Goal: Information Seeking & Learning: Learn about a topic

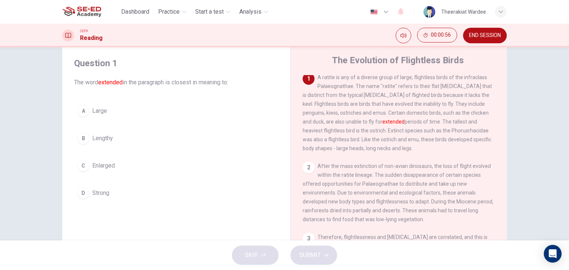
scroll to position [14, 0]
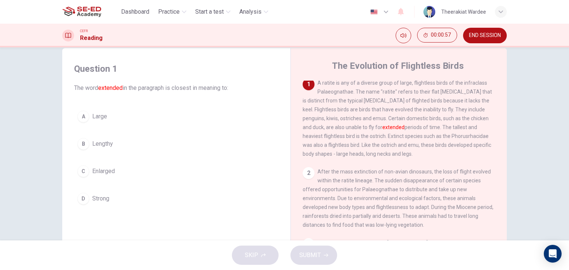
drag, startPoint x: 502, startPoint y: 125, endPoint x: 503, endPoint y: 120, distance: 4.5
click at [503, 120] on div "The Evolution of Flightless Birds 1 A ratite is any of a diverse group of large…" at bounding box center [398, 182] width 216 height 269
click at [107, 144] on span "Lengthy" at bounding box center [102, 144] width 21 height 9
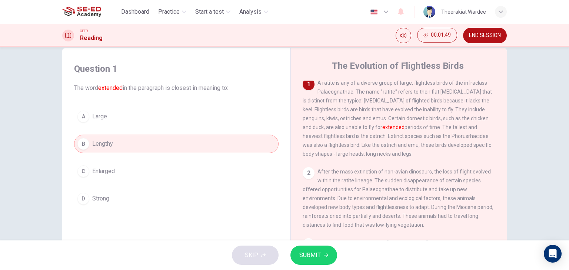
click at [309, 254] on span "SUBMIT" at bounding box center [309, 255] width 21 height 10
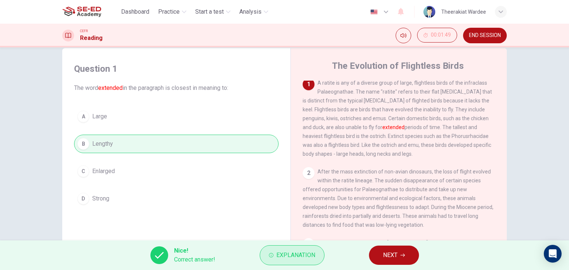
click at [284, 254] on span "Explanation" at bounding box center [295, 255] width 39 height 10
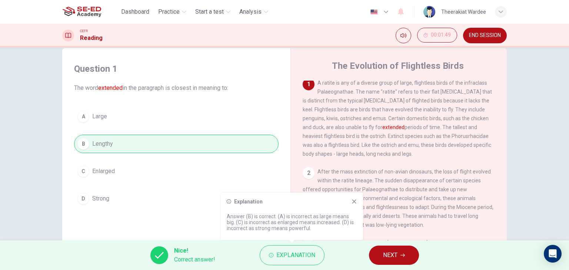
click at [355, 202] on icon at bounding box center [354, 202] width 6 height 6
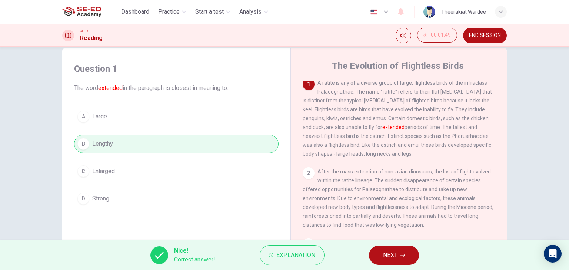
click at [385, 259] on span "NEXT" at bounding box center [390, 255] width 14 height 10
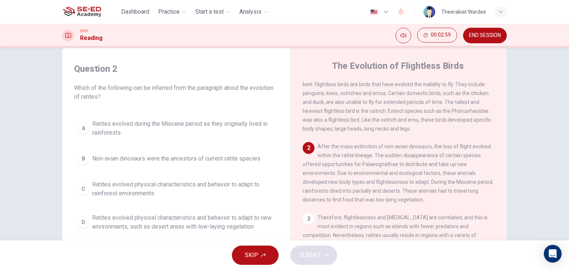
scroll to position [28, 0]
drag, startPoint x: 502, startPoint y: 108, endPoint x: 504, endPoint y: 118, distance: 10.5
click at [504, 118] on div "The Evolution of Flightless Birds 1 A ratite is any of a diverse group of large…" at bounding box center [398, 182] width 216 height 269
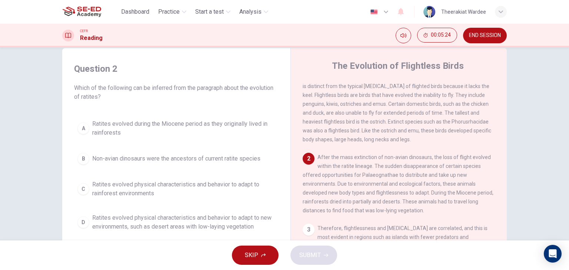
click at [164, 162] on span "Non-avian dinosaurs were the ancestors of current ratite species" at bounding box center [176, 158] width 168 height 9
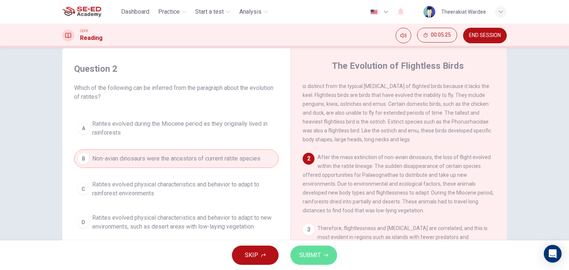
click at [314, 261] on button "SUBMIT" at bounding box center [313, 255] width 47 height 19
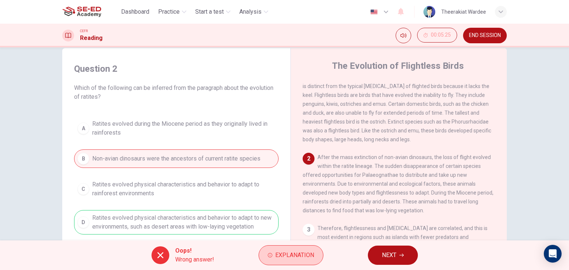
click at [304, 260] on span "Explanation" at bounding box center [294, 255] width 39 height 10
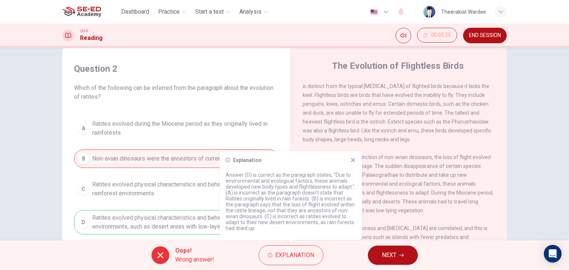
drag, startPoint x: 280, startPoint y: 157, endPoint x: 282, endPoint y: 142, distance: 15.3
click at [282, 142] on body "This site uses cookies, as explained in our Privacy Policy . If you agree to th…" at bounding box center [284, 135] width 569 height 270
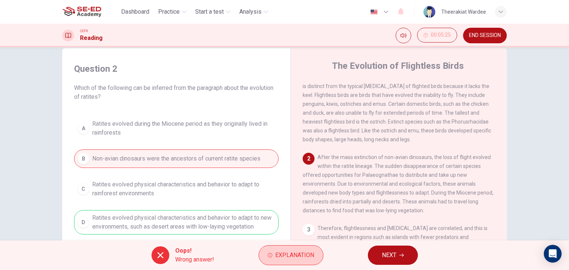
click at [297, 256] on span "Explanation" at bounding box center [294, 255] width 39 height 10
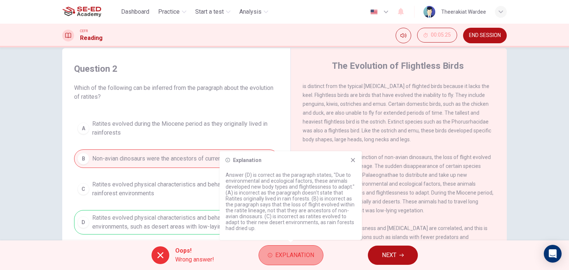
click at [297, 256] on span "Explanation" at bounding box center [294, 255] width 39 height 10
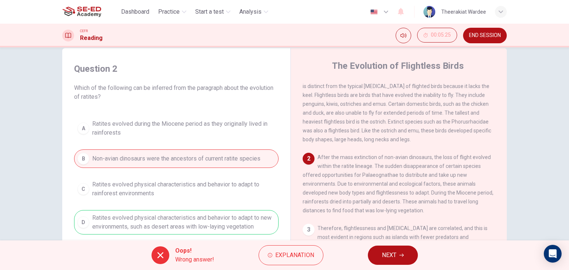
click at [393, 258] on span "NEXT" at bounding box center [389, 255] width 14 height 10
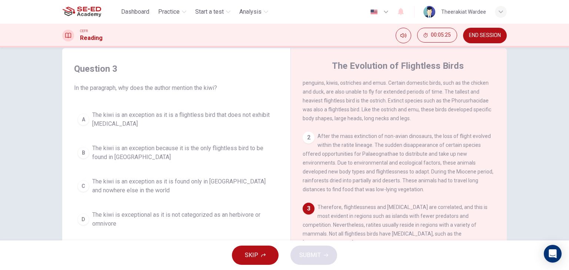
scroll to position [91, 0]
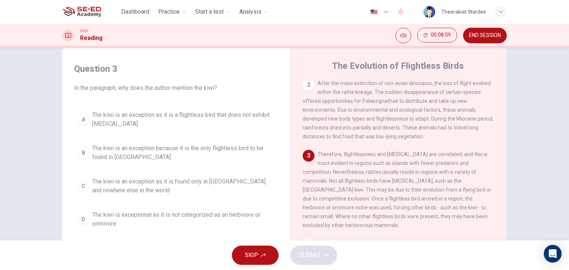
click at [193, 114] on span "The kiwi is an exception as it is a flightless bird that does not exhibit gigan…" at bounding box center [183, 120] width 183 height 18
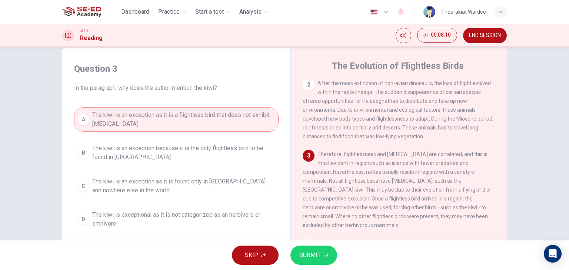
click at [308, 254] on span "SUBMIT" at bounding box center [309, 255] width 21 height 10
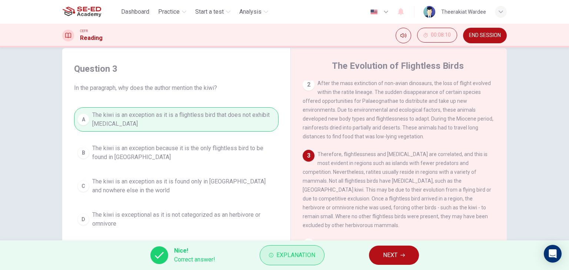
click at [295, 253] on span "Explanation" at bounding box center [295, 255] width 39 height 10
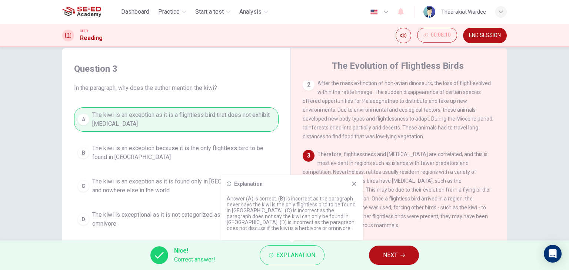
click at [355, 185] on icon at bounding box center [354, 184] width 4 height 4
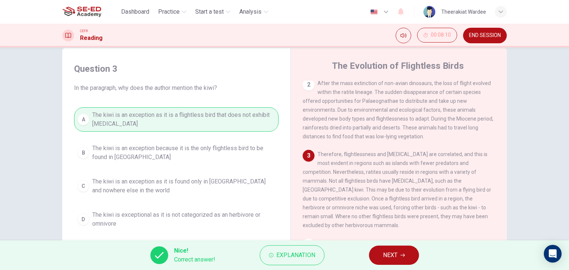
click at [382, 254] on button "NEXT" at bounding box center [394, 255] width 50 height 19
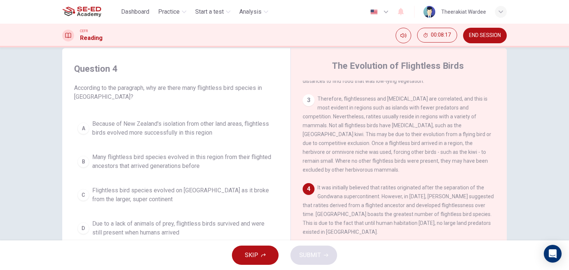
scroll to position [165, 0]
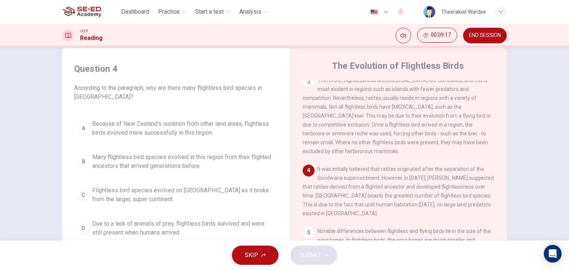
click at [141, 221] on span "Due to a lack of animals of prey, flightless birds survived and were still pres…" at bounding box center [183, 229] width 183 height 18
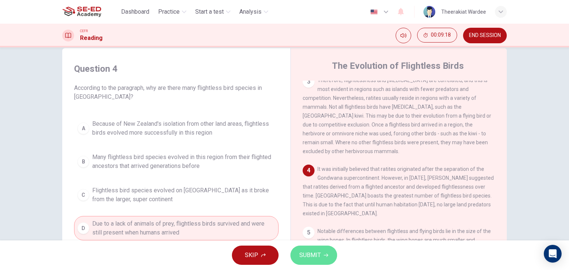
click at [312, 257] on span "SUBMIT" at bounding box center [309, 255] width 21 height 10
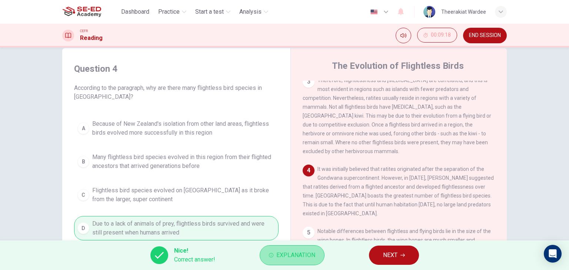
click at [307, 250] on span "Explanation" at bounding box center [295, 255] width 39 height 10
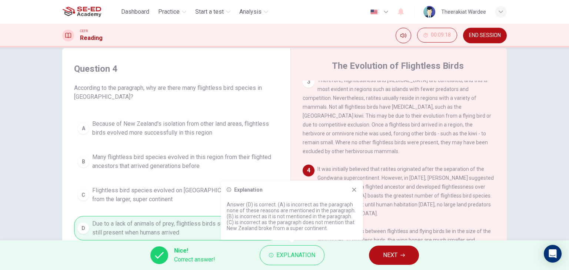
click at [353, 194] on div "Explanation Answer (D) is correct. (A) is incorrect as the paragraph none of th…" at bounding box center [292, 210] width 142 height 59
click at [355, 191] on icon at bounding box center [354, 190] width 4 height 4
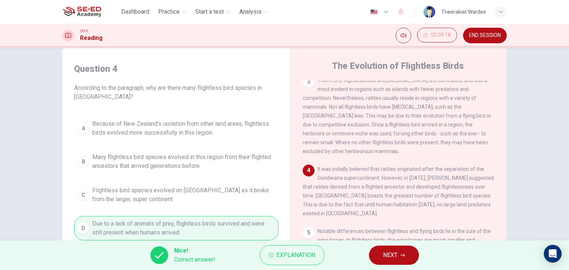
click at [385, 255] on span "NEXT" at bounding box center [390, 255] width 14 height 10
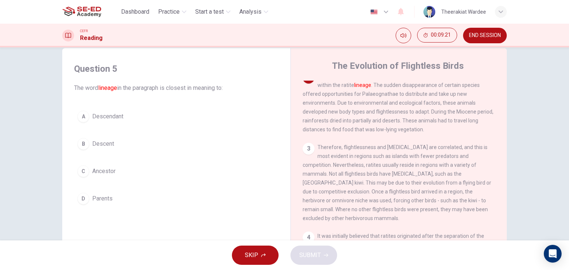
scroll to position [91, 0]
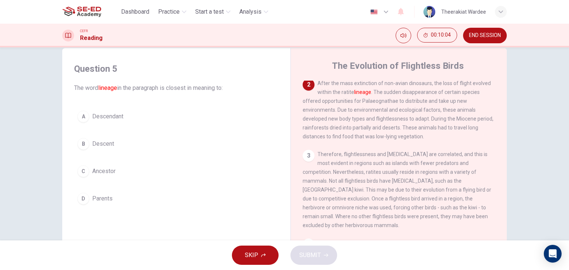
click at [109, 116] on span "Descendant" at bounding box center [107, 116] width 31 height 9
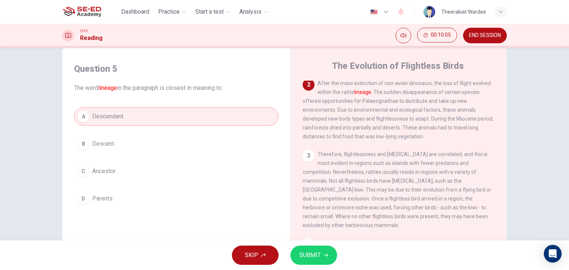
click at [306, 255] on span "SUBMIT" at bounding box center [309, 255] width 21 height 10
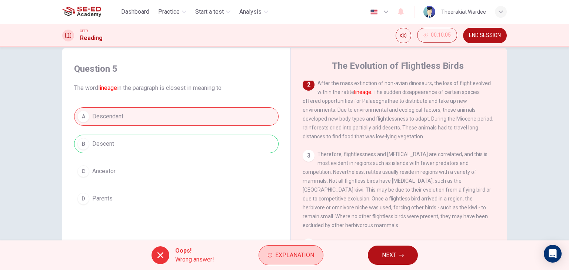
click at [288, 257] on span "Explanation" at bounding box center [294, 255] width 39 height 10
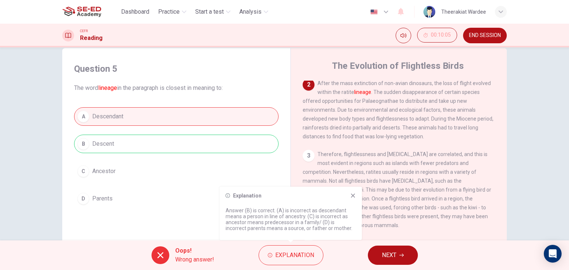
click at [352, 193] on icon at bounding box center [353, 196] width 6 height 6
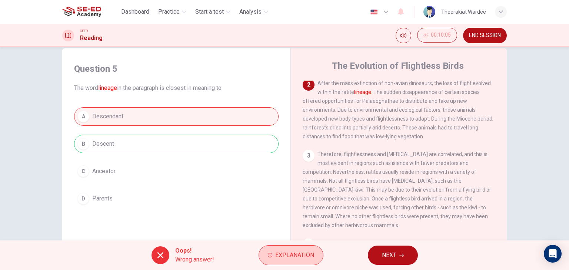
click at [311, 260] on span "Explanation" at bounding box center [294, 255] width 39 height 10
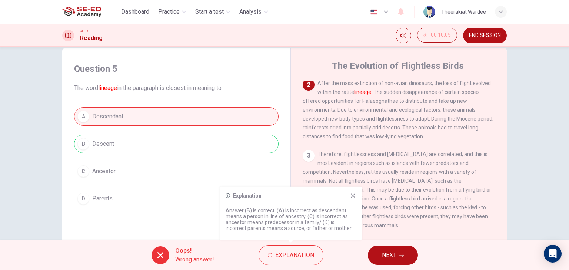
click at [355, 198] on icon at bounding box center [353, 196] width 6 height 6
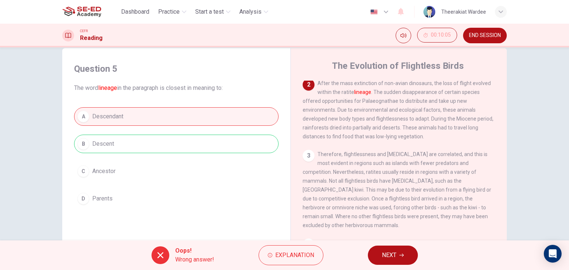
click at [394, 257] on span "NEXT" at bounding box center [389, 255] width 14 height 10
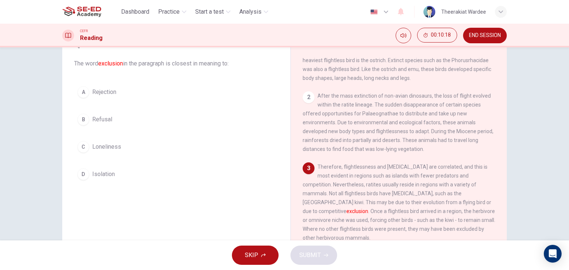
scroll to position [51, 0]
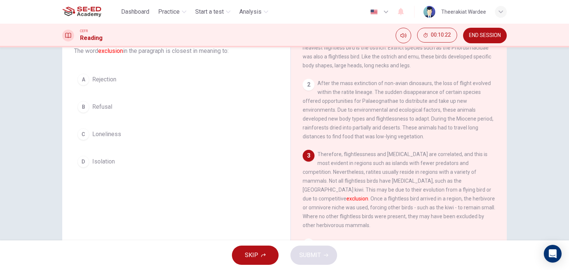
click at [108, 76] on span "Rejection" at bounding box center [104, 79] width 24 height 9
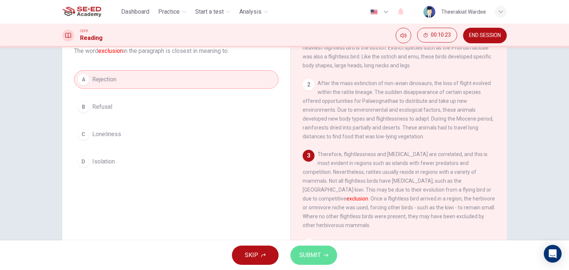
click at [320, 258] on button "SUBMIT" at bounding box center [313, 255] width 47 height 19
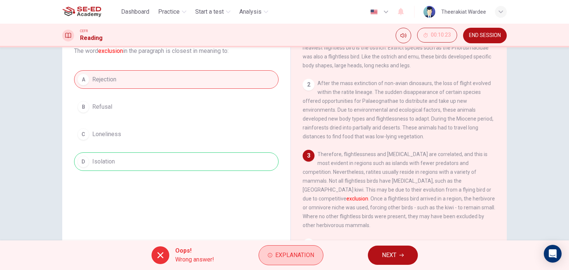
click at [283, 251] on span "Explanation" at bounding box center [294, 255] width 39 height 10
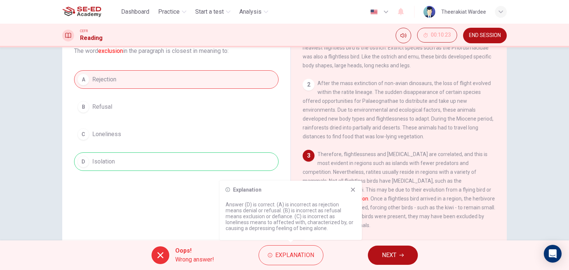
click at [354, 191] on icon at bounding box center [353, 190] width 4 height 4
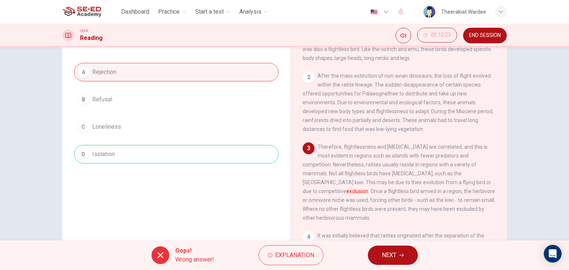
scroll to position [14, 0]
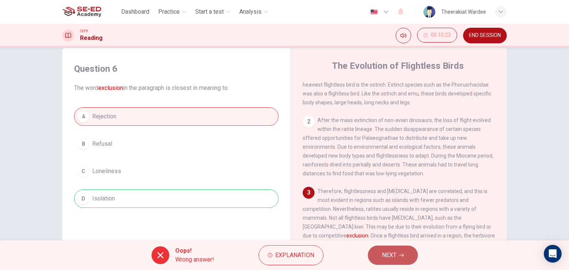
click at [394, 256] on span "NEXT" at bounding box center [389, 255] width 14 height 10
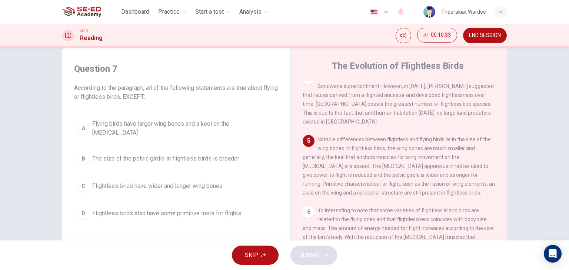
scroll to position [273, 0]
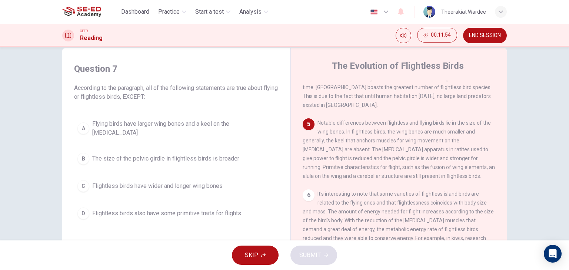
click at [186, 183] on span "Flightless birds have wider and longer wing bones" at bounding box center [157, 186] width 130 height 9
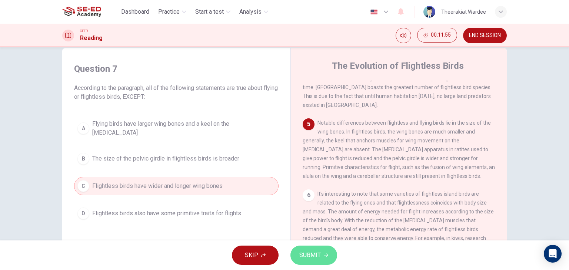
click at [312, 256] on span "SUBMIT" at bounding box center [309, 255] width 21 height 10
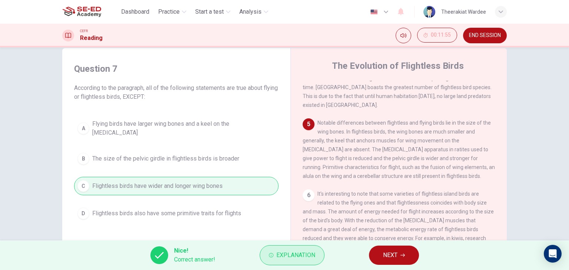
click at [284, 253] on span "Explanation" at bounding box center [295, 255] width 39 height 10
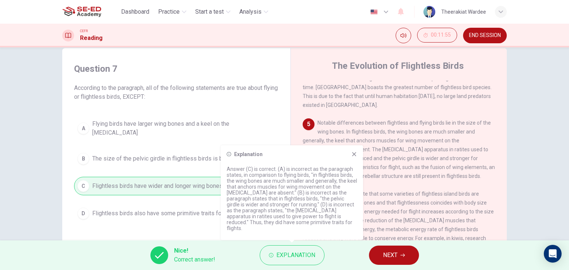
click at [352, 156] on icon at bounding box center [354, 154] width 4 height 4
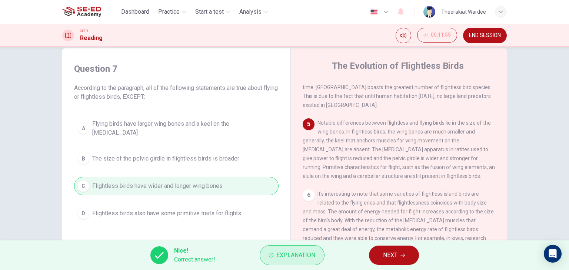
click at [313, 253] on span "Explanation" at bounding box center [295, 255] width 39 height 10
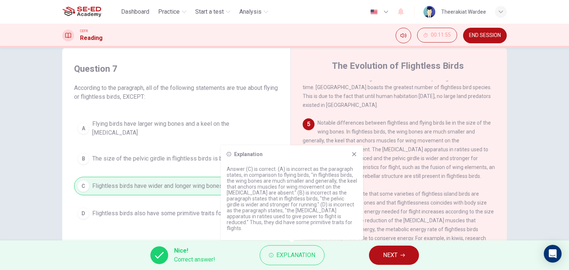
drag, startPoint x: 353, startPoint y: 157, endPoint x: 355, endPoint y: 175, distance: 17.9
click at [351, 157] on icon at bounding box center [354, 154] width 6 height 6
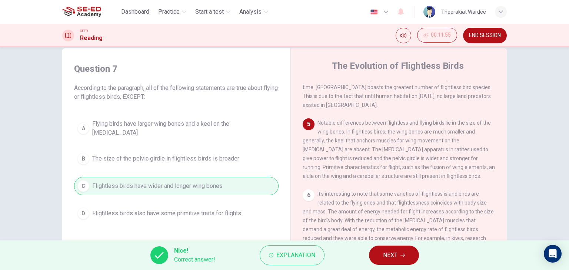
click at [397, 255] on span "NEXT" at bounding box center [390, 255] width 14 height 10
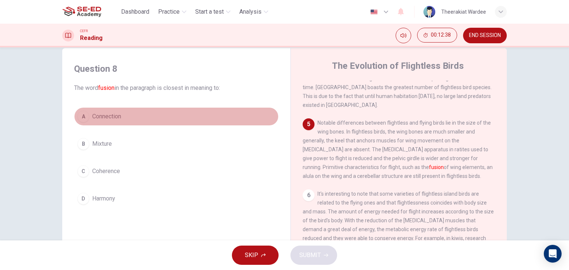
click at [111, 118] on span "Connection" at bounding box center [106, 116] width 29 height 9
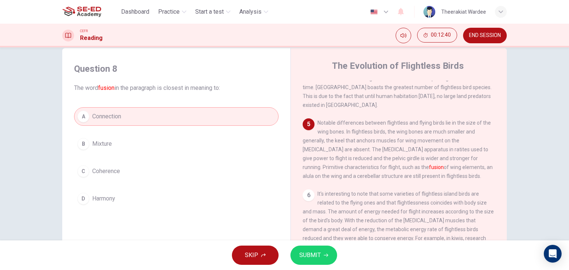
click at [118, 175] on button "C Coherence" at bounding box center [176, 171] width 204 height 19
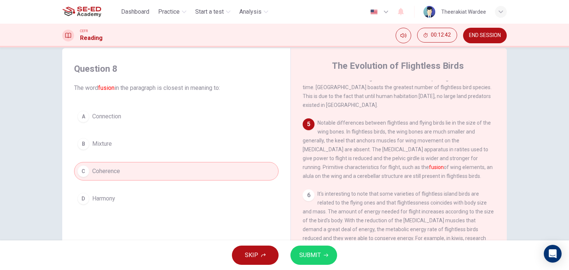
click at [327, 258] on button "SUBMIT" at bounding box center [313, 255] width 47 height 19
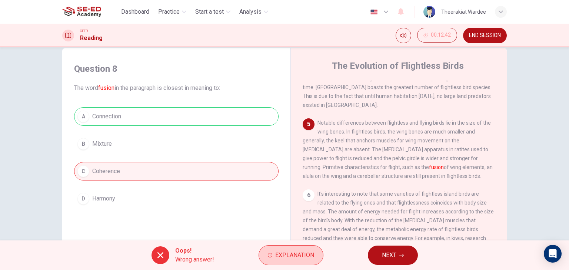
drag, startPoint x: 272, startPoint y: 249, endPoint x: 278, endPoint y: 246, distance: 6.0
click at [272, 249] on button "Explanation" at bounding box center [290, 255] width 65 height 20
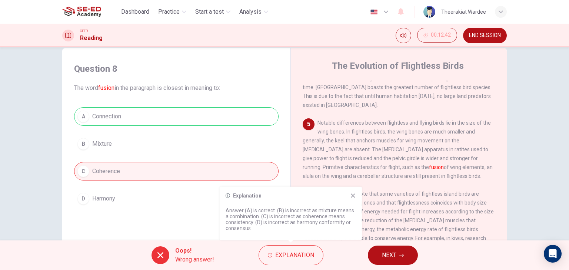
click at [514, 148] on div "Question 8 The word fusion in the paragraph is closest in meaning to: A Connect…" at bounding box center [284, 176] width 468 height 257
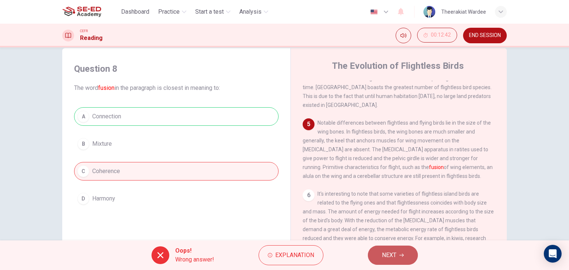
click at [409, 251] on button "NEXT" at bounding box center [393, 255] width 50 height 19
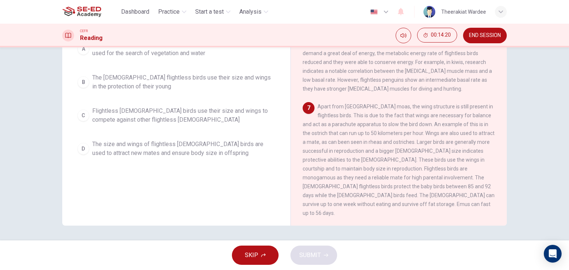
scroll to position [57, 0]
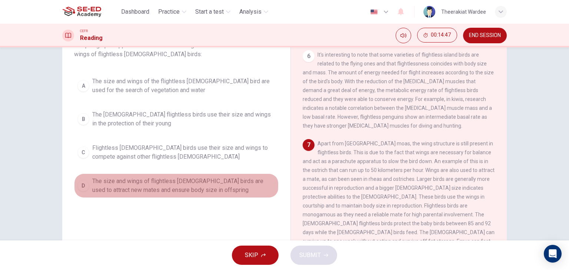
click at [153, 188] on span "The size and wings of flightless male birds are used to attract new mates and e…" at bounding box center [183, 186] width 183 height 18
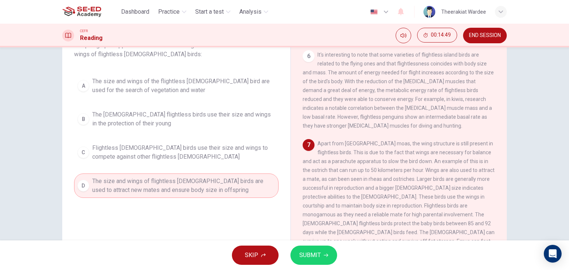
click at [324, 257] on icon "button" at bounding box center [326, 255] width 4 height 4
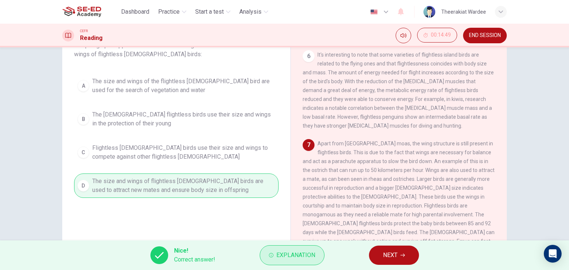
click at [291, 251] on span "Explanation" at bounding box center [295, 255] width 39 height 10
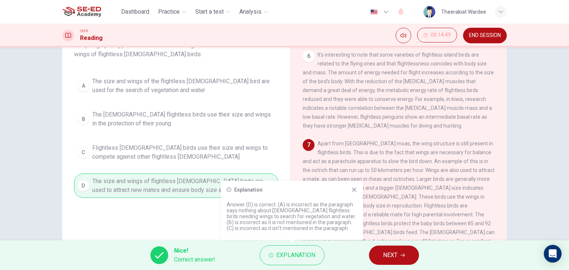
click at [352, 188] on icon at bounding box center [354, 190] width 4 height 4
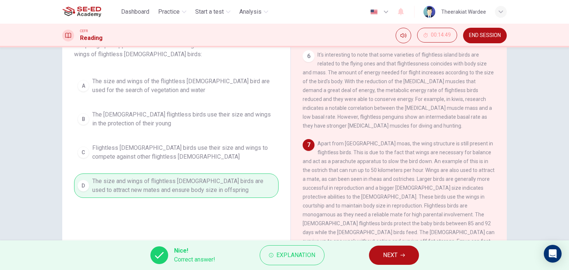
click at [381, 254] on button "NEXT" at bounding box center [394, 255] width 50 height 19
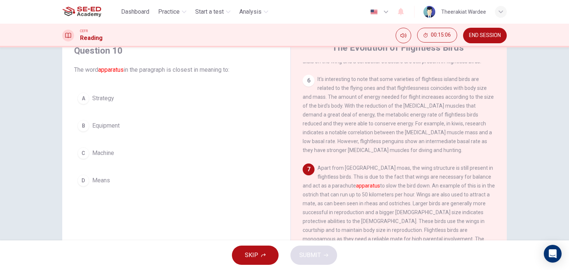
scroll to position [20, 0]
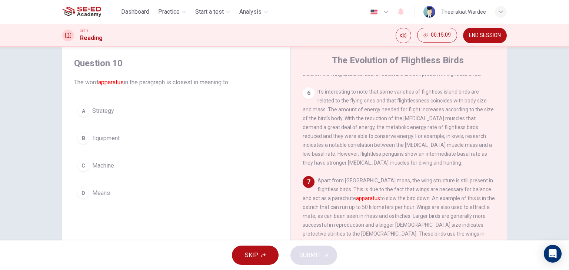
click at [100, 136] on span "Equipment" at bounding box center [105, 138] width 27 height 9
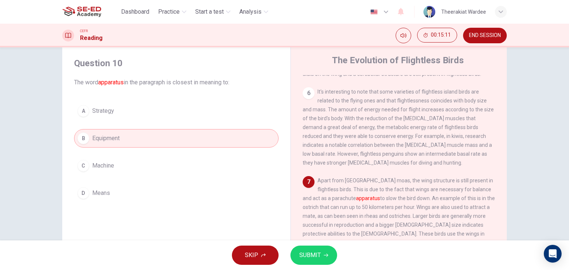
click at [302, 253] on span "SUBMIT" at bounding box center [309, 255] width 21 height 10
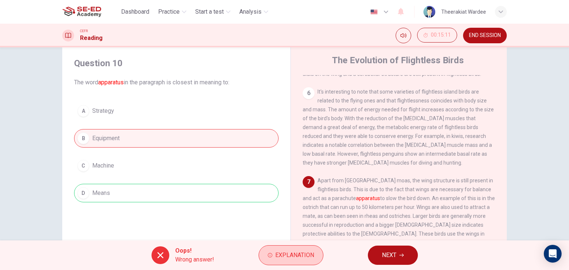
click at [288, 255] on span "Explanation" at bounding box center [294, 255] width 39 height 10
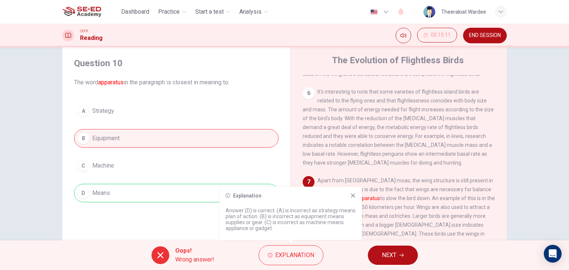
click at [351, 196] on icon at bounding box center [353, 196] width 6 height 6
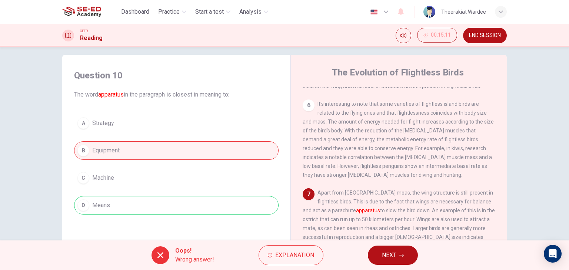
scroll to position [13, 0]
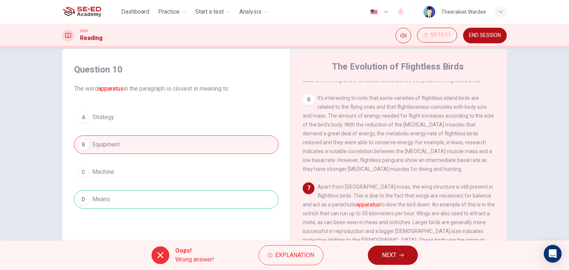
click at [388, 248] on button "NEXT" at bounding box center [393, 255] width 50 height 19
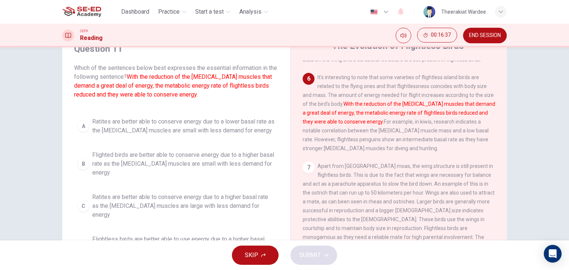
scroll to position [50, 0]
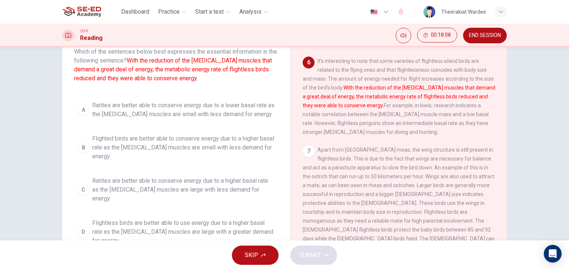
click at [198, 119] on button "A Ratites are better able to conserve energy due to a lower basal rate as the p…" at bounding box center [176, 110] width 204 height 24
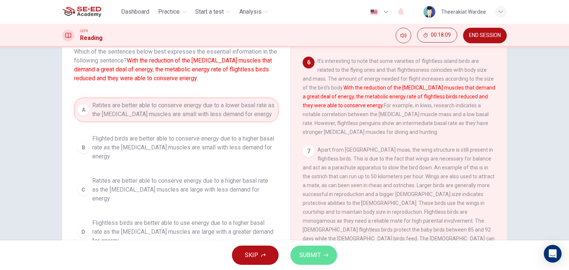
click at [307, 260] on span "SUBMIT" at bounding box center [309, 255] width 21 height 10
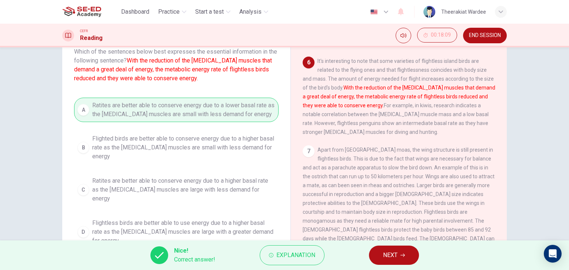
click at [395, 253] on span "NEXT" at bounding box center [390, 255] width 14 height 10
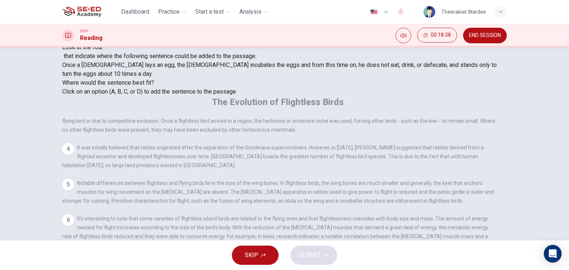
scroll to position [57, 0]
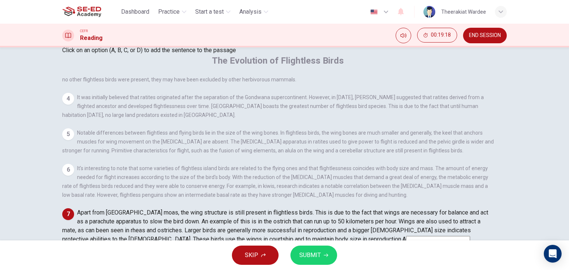
scroll to position [94, 0]
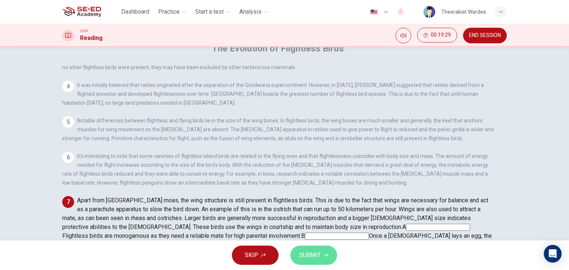
click at [316, 254] on span "SUBMIT" at bounding box center [309, 255] width 21 height 10
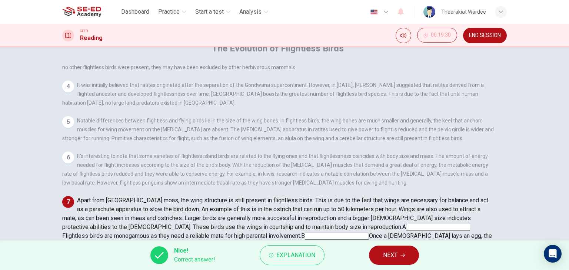
scroll to position [408, 0]
click at [404, 250] on button "NEXT" at bounding box center [394, 255] width 50 height 19
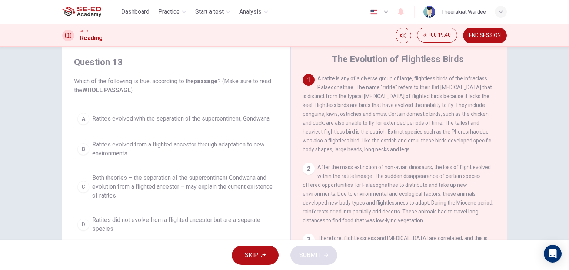
scroll to position [37, 0]
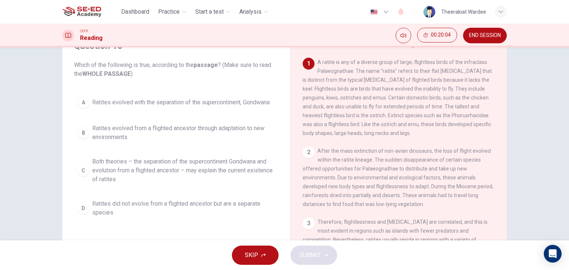
click at [174, 171] on span "Both theories – the separation of the supercontinent Gondwana and evolution fro…" at bounding box center [183, 170] width 183 height 27
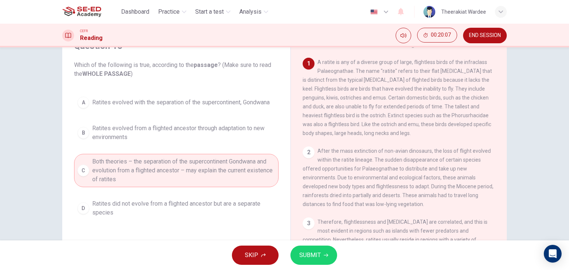
click at [322, 257] on button "SUBMIT" at bounding box center [313, 255] width 47 height 19
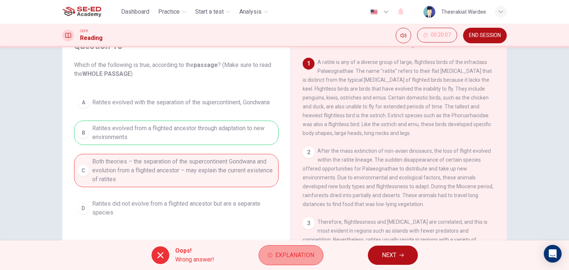
click at [287, 255] on span "Explanation" at bounding box center [294, 255] width 39 height 10
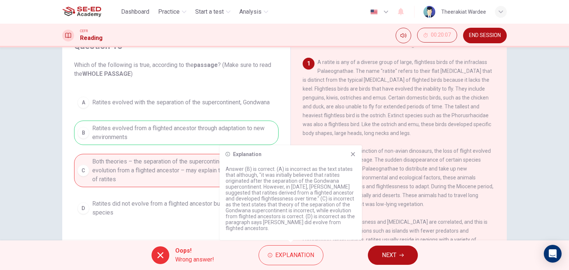
click at [355, 154] on icon at bounding box center [353, 154] width 6 height 6
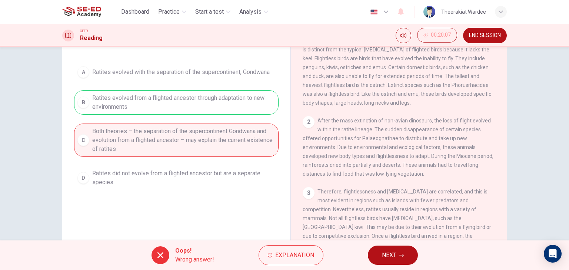
scroll to position [94, 0]
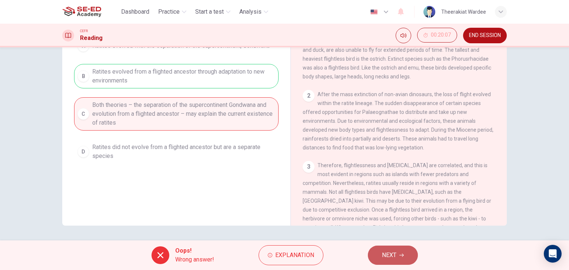
click at [382, 254] on span "NEXT" at bounding box center [389, 255] width 14 height 10
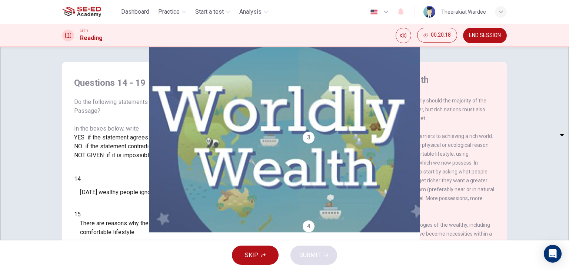
scroll to position [70, 0]
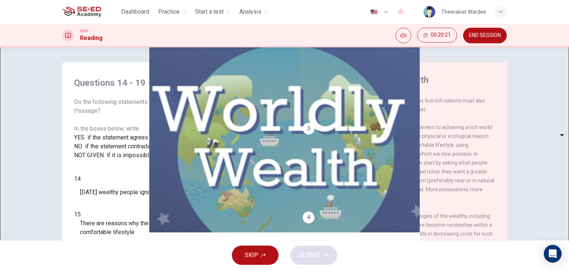
click at [505, 122] on div "Questions 14 - 19 Do the following statements reflect the claims of the writer …" at bounding box center [284, 190] width 468 height 257
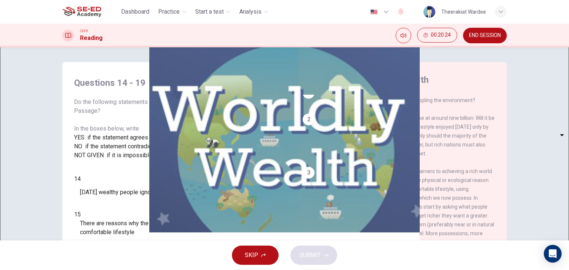
scroll to position [0, 0]
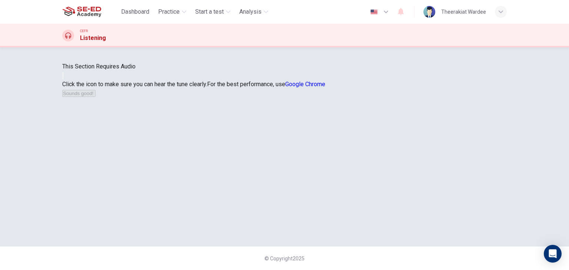
click at [64, 79] on button "button" at bounding box center [62, 75] width 1 height 7
click at [96, 97] on button "Sounds good!" at bounding box center [78, 93] width 33 height 7
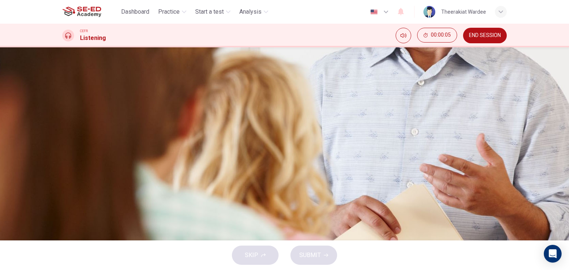
click at [63, 196] on icon "button" at bounding box center [63, 196] width 0 height 0
type input "0"
click at [212, 174] on span "What to consider when choosing an expert witness" at bounding box center [146, 169] width 132 height 9
click at [306, 251] on span "SUBMIT" at bounding box center [309, 255] width 21 height 10
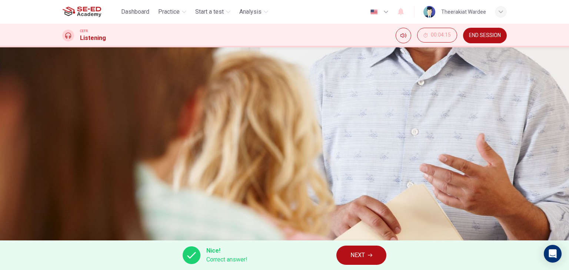
scroll to position [0, 0]
click at [362, 267] on div "Nice! Correct answer! NEXT" at bounding box center [284, 256] width 569 height 30
click at [364, 250] on button "NEXT" at bounding box center [361, 255] width 50 height 19
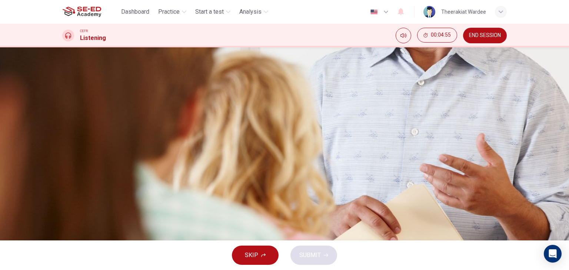
click at [234, 139] on span "Because jurors may not understand the language of experts" at bounding box center [157, 134] width 154 height 9
click at [320, 255] on span "SUBMIT" at bounding box center [309, 255] width 21 height 10
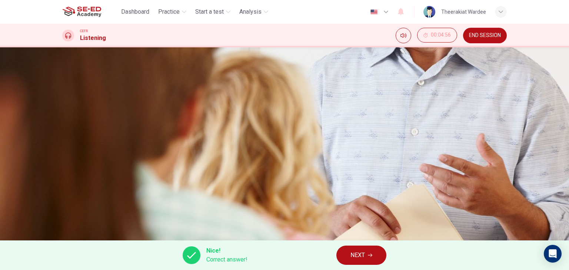
click at [371, 255] on icon "button" at bounding box center [370, 255] width 4 height 4
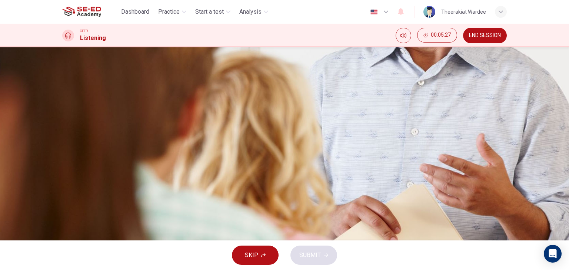
click at [137, 139] on span "They must be working" at bounding box center [108, 134] width 57 height 9
click at [323, 249] on button "SUBMIT" at bounding box center [313, 255] width 47 height 19
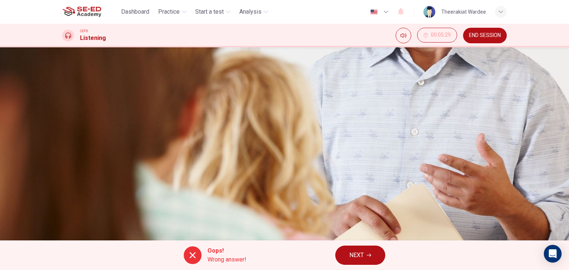
click at [364, 253] on span "NEXT" at bounding box center [356, 255] width 14 height 10
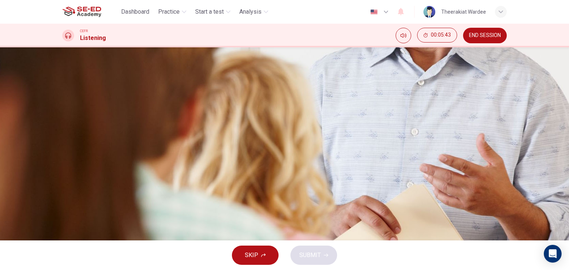
click at [158, 139] on span "They can be expensive to hire" at bounding box center [118, 134] width 77 height 9
click at [318, 255] on span "SUBMIT" at bounding box center [309, 255] width 21 height 10
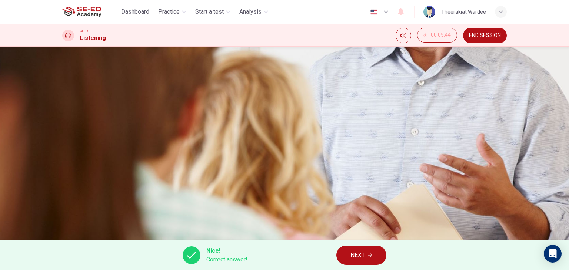
click at [354, 250] on button "NEXT" at bounding box center [361, 255] width 50 height 19
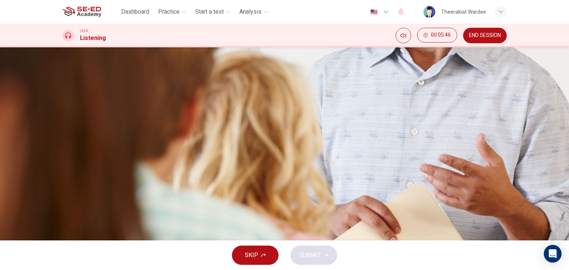
click at [64, 109] on button "button" at bounding box center [62, 105] width 1 height 7
click at [64, 72] on button "button" at bounding box center [62, 68] width 1 height 7
type input "0"
click at [241, 140] on span "Because he expects that the students will be on a jury one day" at bounding box center [160, 144] width 161 height 9
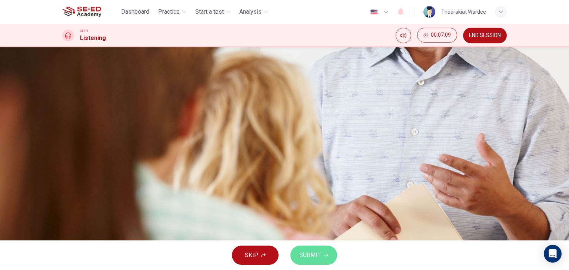
click at [309, 252] on span "SUBMIT" at bounding box center [309, 255] width 21 height 10
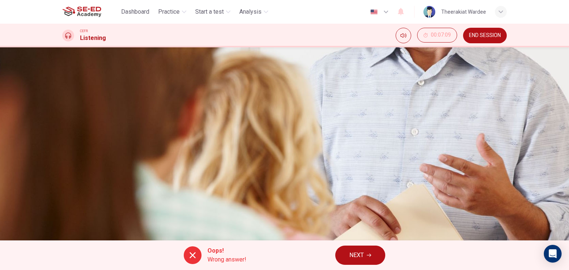
click at [358, 255] on span "NEXT" at bounding box center [356, 255] width 14 height 10
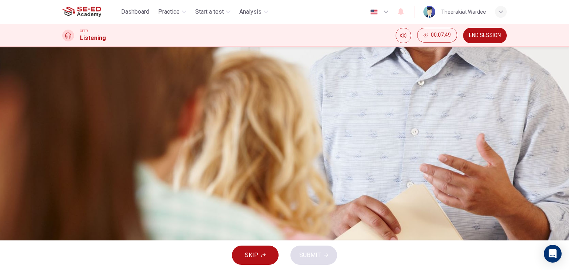
click at [292, 128] on span "It is a problem if the witness has written something that contradicts the testi…" at bounding box center [186, 132] width 212 height 9
click at [422, 105] on button "A There are specific requirements that all witnesses must meet" at bounding box center [284, 114] width 444 height 19
click at [311, 251] on span "SUBMIT" at bounding box center [309, 255] width 21 height 10
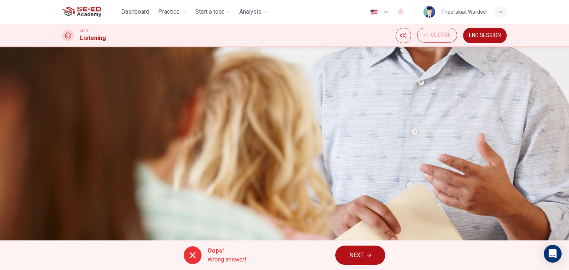
click at [490, 154] on div "A There are specific requirements that all witnesses must meet B It is a proble…" at bounding box center [284, 142] width 444 height 74
click at [340, 179] on div "A There are specific requirements that all witnesses must meet B It is a proble…" at bounding box center [284, 142] width 444 height 74
click at [382, 134] on div "A There are specific requirements that all witnesses must meet B It is a proble…" at bounding box center [284, 142] width 444 height 74
click at [197, 254] on div at bounding box center [193, 256] width 18 height 18
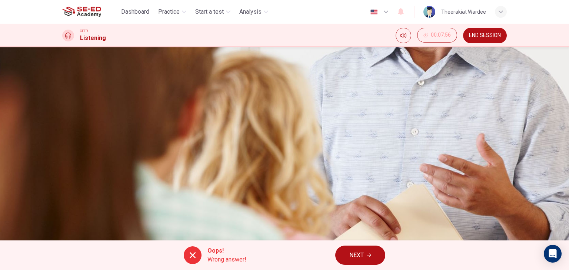
click at [375, 179] on div "Question 6 What is stated in the lecture about being an expert witness? A There…" at bounding box center [284, 120] width 444 height 118
click at [348, 255] on button "NEXT" at bounding box center [360, 255] width 50 height 19
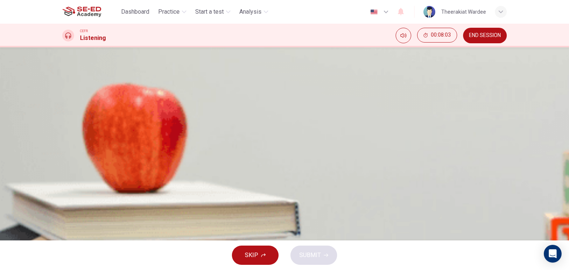
scroll to position [57, 0]
click at [317, 144] on button "Click to Zoom" at bounding box center [284, 135] width 64 height 18
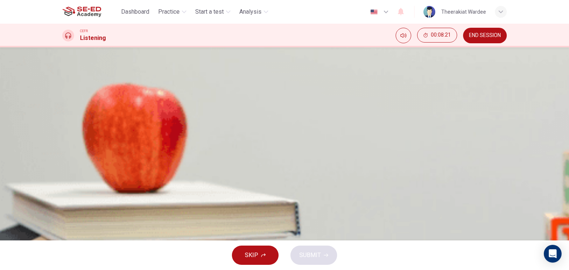
scroll to position [0, 0]
click at [317, 144] on button "Click to Zoom" at bounding box center [284, 135] width 64 height 18
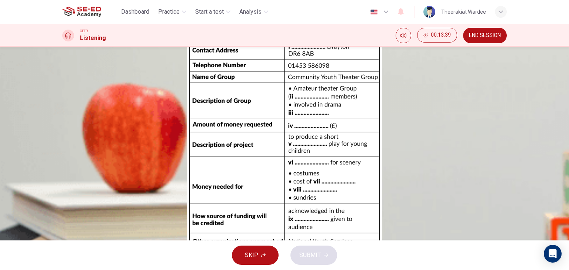
type input "0"
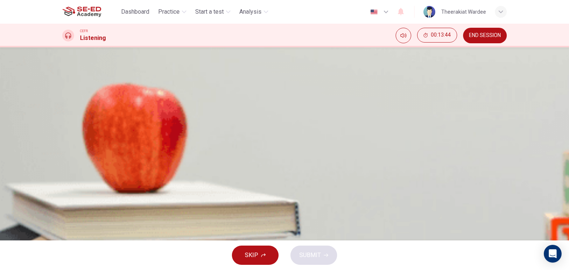
click at [297, 106] on div "Questions 7 - 16 Complete the form below. Write NO MORE THAN THREE WORDS for ea…" at bounding box center [284, 230] width 444 height 337
type input "230"
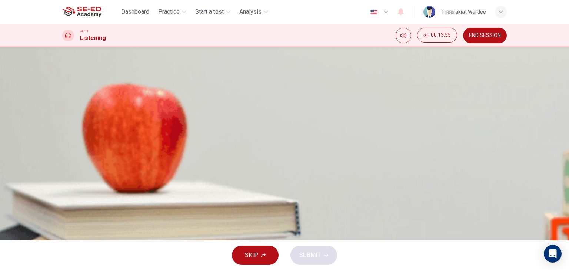
drag, startPoint x: 281, startPoint y: 132, endPoint x: 275, endPoint y: 132, distance: 5.6
type input "18"
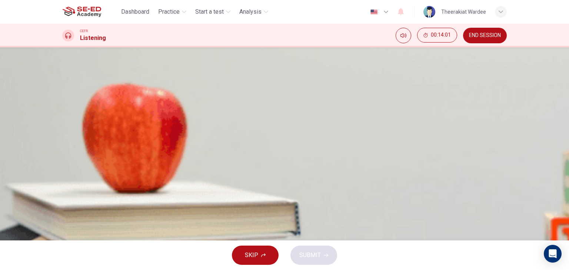
type input "20"
type input "ท"
type input "material"
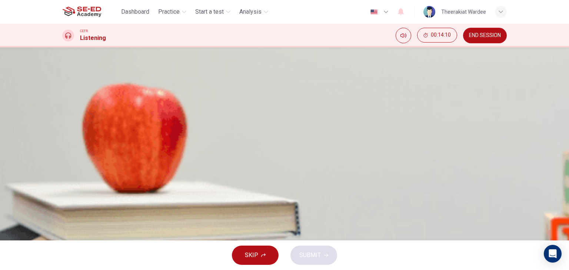
type input "constume"
click at [342, 230] on div "Questions 7 - 16 Complete the form below. Write NO MORE THAN THREE WORDS for ea…" at bounding box center [284, 143] width 569 height 193
click at [330, 197] on div "i 230 ii 18 iii iv v 20 vi vii material viii constume ix x" at bounding box center [284, 246] width 444 height 118
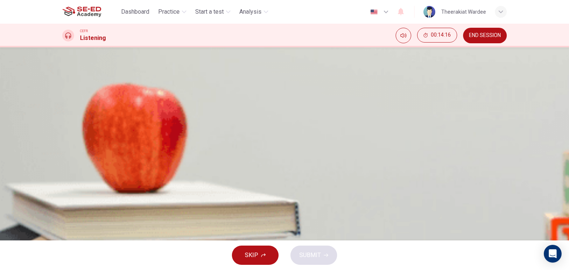
click at [341, 199] on div "i 230 ii 18 iii iv v 20 vi vii material viii constume ix x" at bounding box center [284, 246] width 444 height 118
type input "."
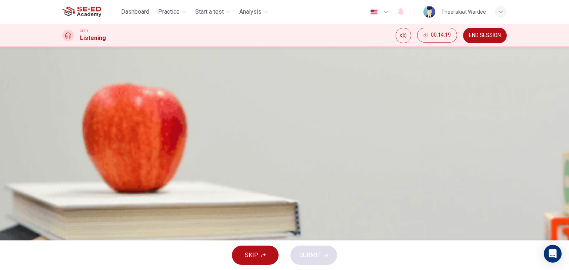
type input "."
click at [275, 187] on div "i 230 ii 18 iii iv v 20 vi vii material viii constume ix . x ." at bounding box center [284, 246] width 444 height 118
click at [144, 248] on input at bounding box center [112, 251] width 64 height 7
type input "."
click at [144, 225] on input at bounding box center [112, 228] width 64 height 7
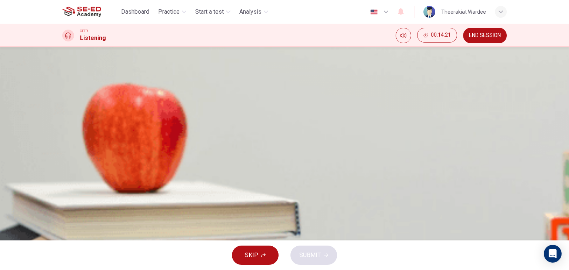
type input "."
click at [144, 213] on input at bounding box center [112, 216] width 64 height 7
type input "."
click at [311, 256] on span "SUBMIT" at bounding box center [309, 255] width 21 height 10
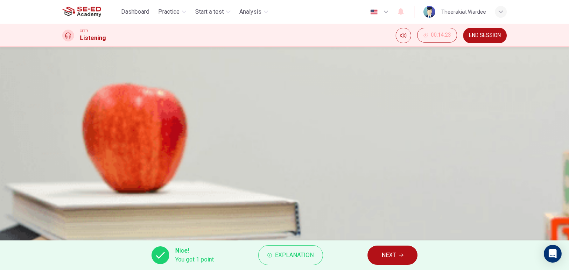
scroll to position [77, 0]
click at [280, 254] on span "Explanation" at bounding box center [294, 255] width 39 height 10
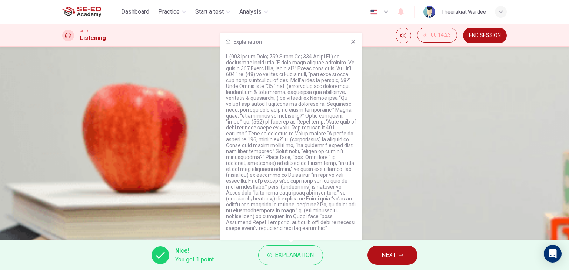
click at [354, 39] on icon at bounding box center [353, 42] width 6 height 6
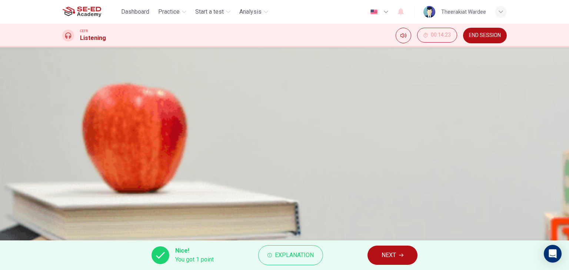
scroll to position [0, 0]
click at [323, 56] on div "Click to Zoom" at bounding box center [284, 135] width 569 height 270
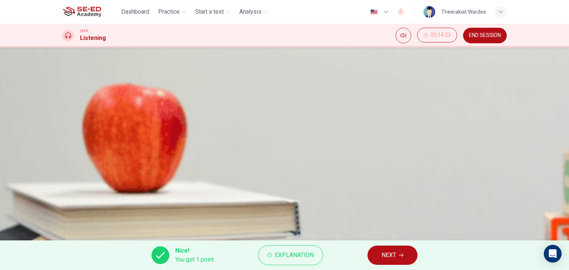
scroll to position [111, 0]
click at [289, 253] on span "Explanation" at bounding box center [294, 255] width 39 height 10
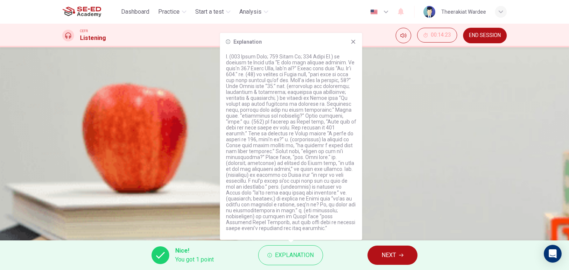
click at [354, 41] on icon at bounding box center [353, 42] width 4 height 4
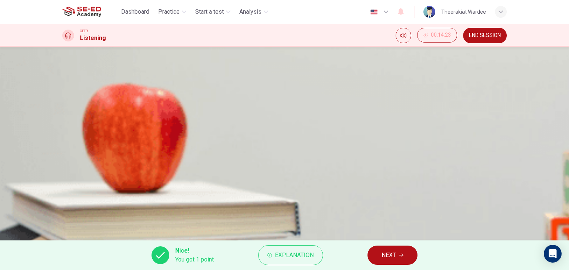
click at [378, 55] on div "Click to Zoom" at bounding box center [284, 135] width 569 height 270
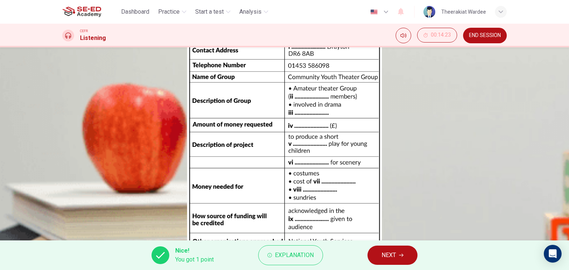
click at [53, 270] on button "button" at bounding box center [51, 274] width 1 height 7
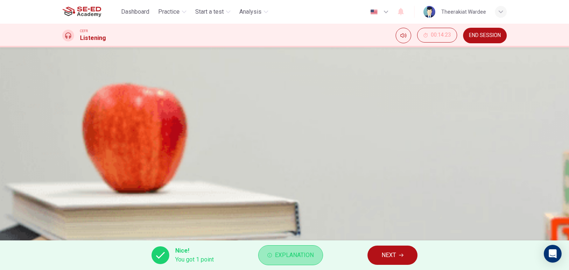
click at [298, 254] on span "Explanation" at bounding box center [294, 255] width 39 height 10
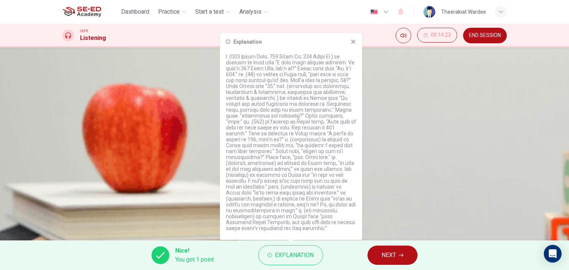
click at [355, 42] on icon at bounding box center [353, 42] width 6 height 6
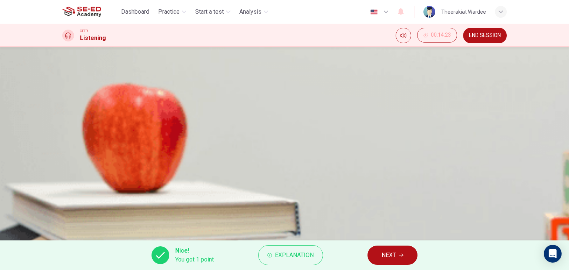
scroll to position [37, 0]
click at [399, 106] on div "Click to Zoom" at bounding box center [284, 135] width 569 height 270
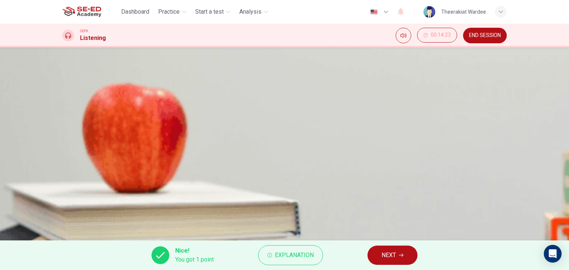
scroll to position [185, 0]
click at [404, 251] on button "NEXT" at bounding box center [392, 255] width 50 height 19
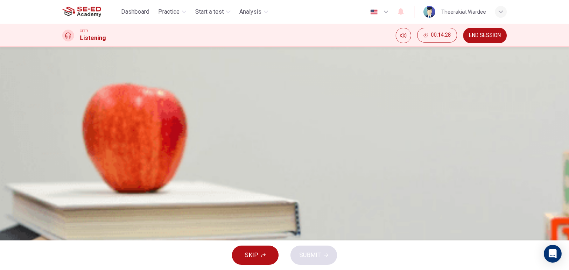
scroll to position [0, 0]
